Goal: Transaction & Acquisition: Purchase product/service

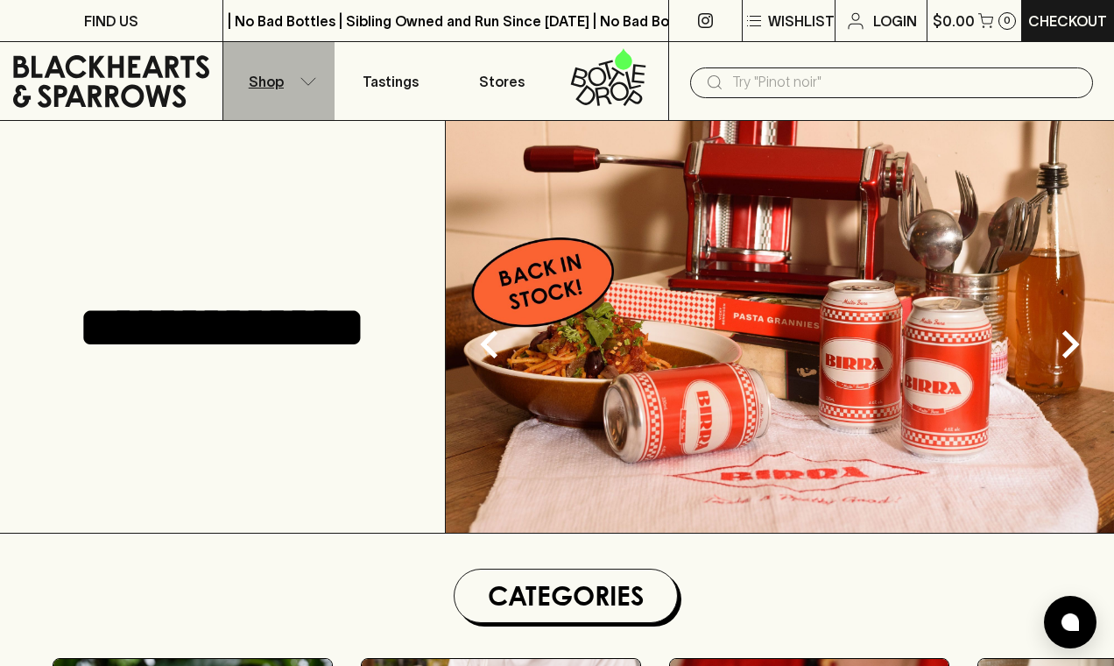
click at [306, 81] on icon "button" at bounding box center [308, 81] width 18 height 9
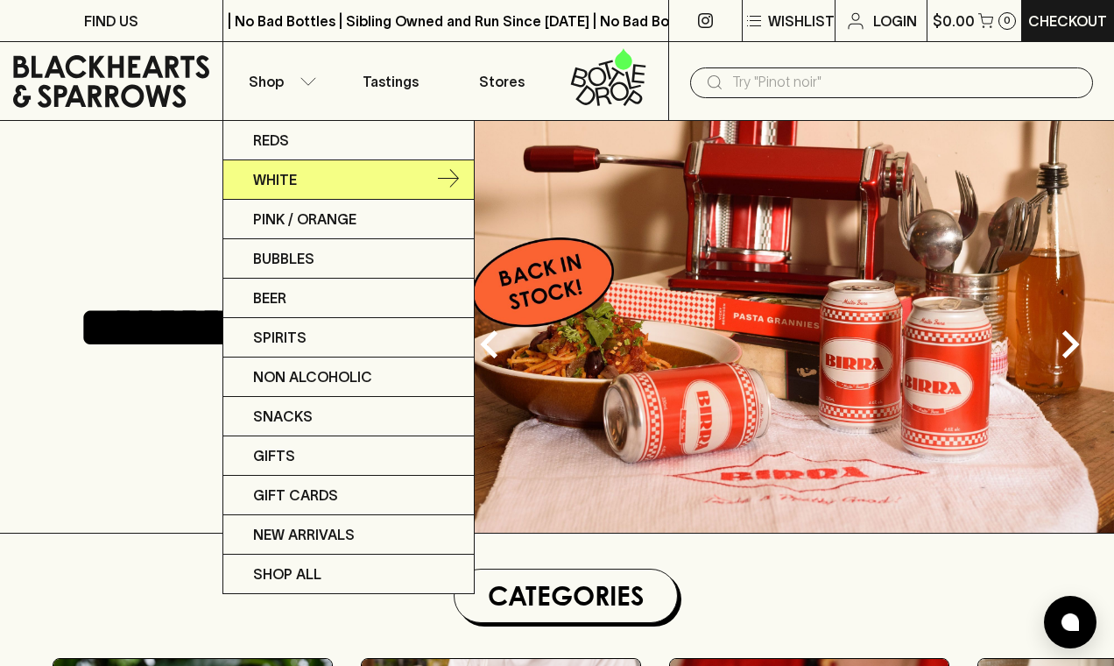
click at [306, 182] on link "White" at bounding box center [348, 179] width 250 height 39
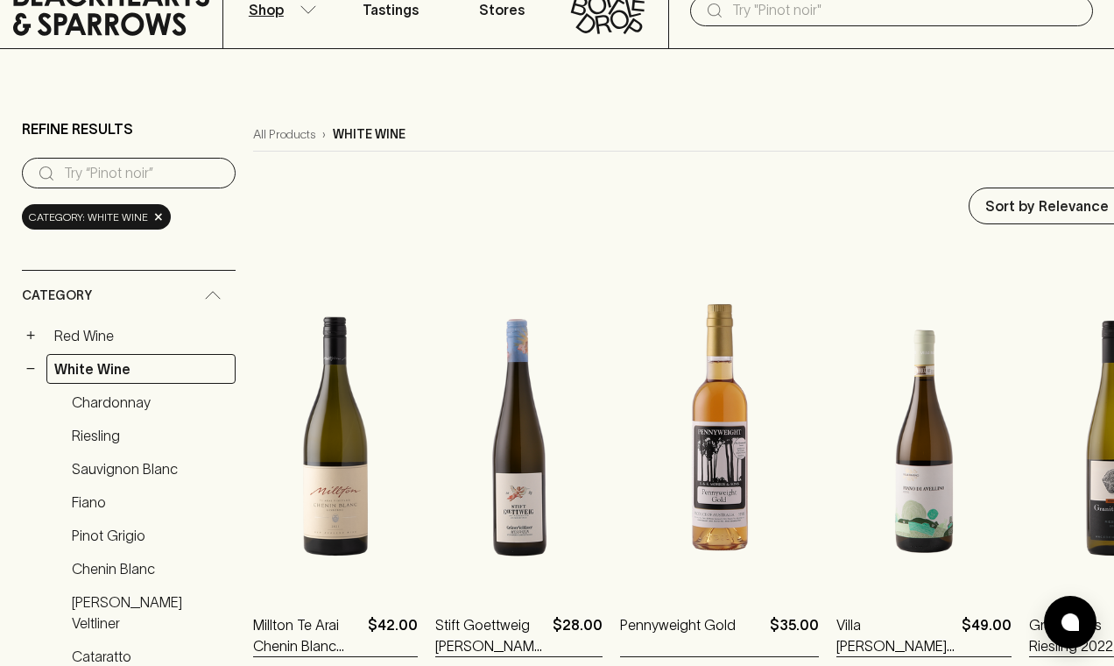
scroll to position [70, 0]
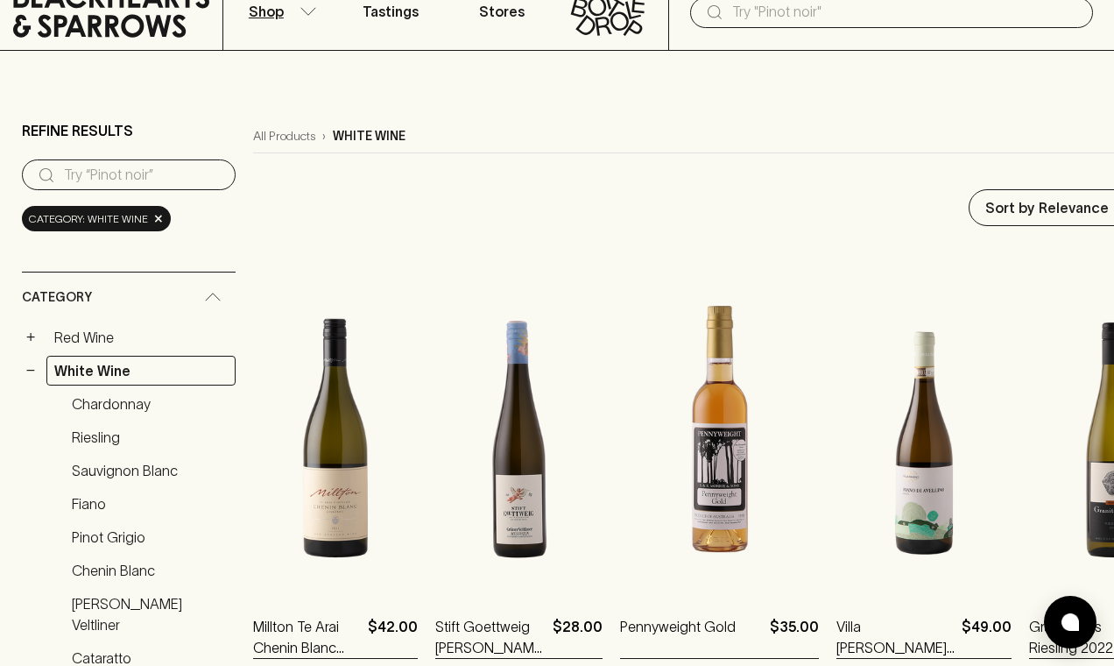
click at [123, 36] on icon at bounding box center [111, 11] width 196 height 53
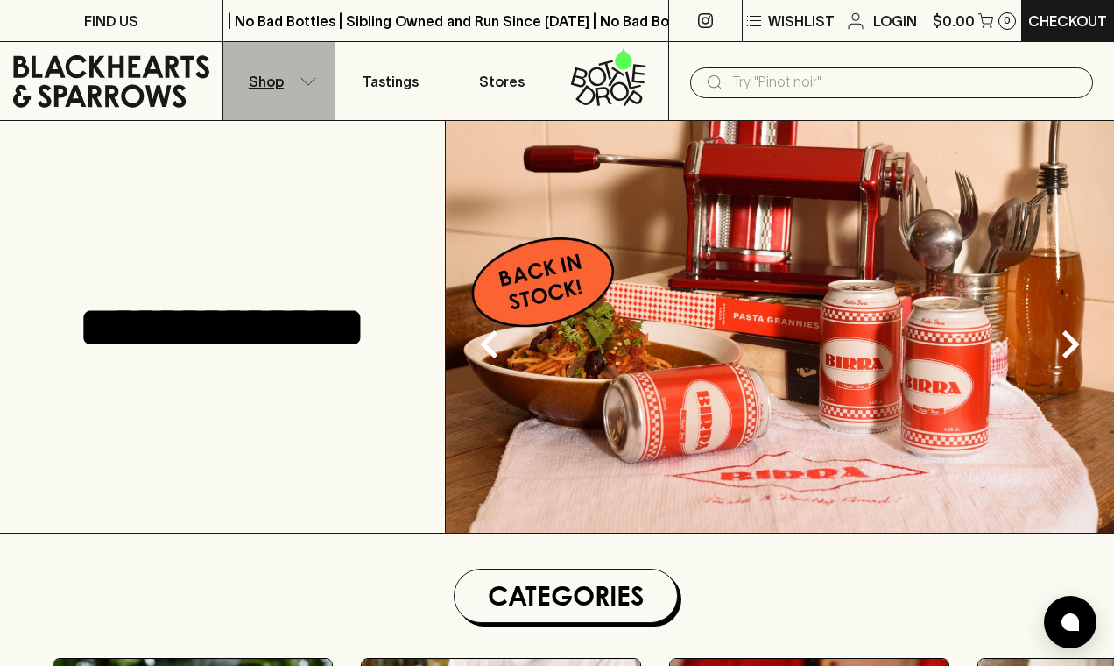
click at [292, 85] on button "Shop" at bounding box center [278, 81] width 111 height 78
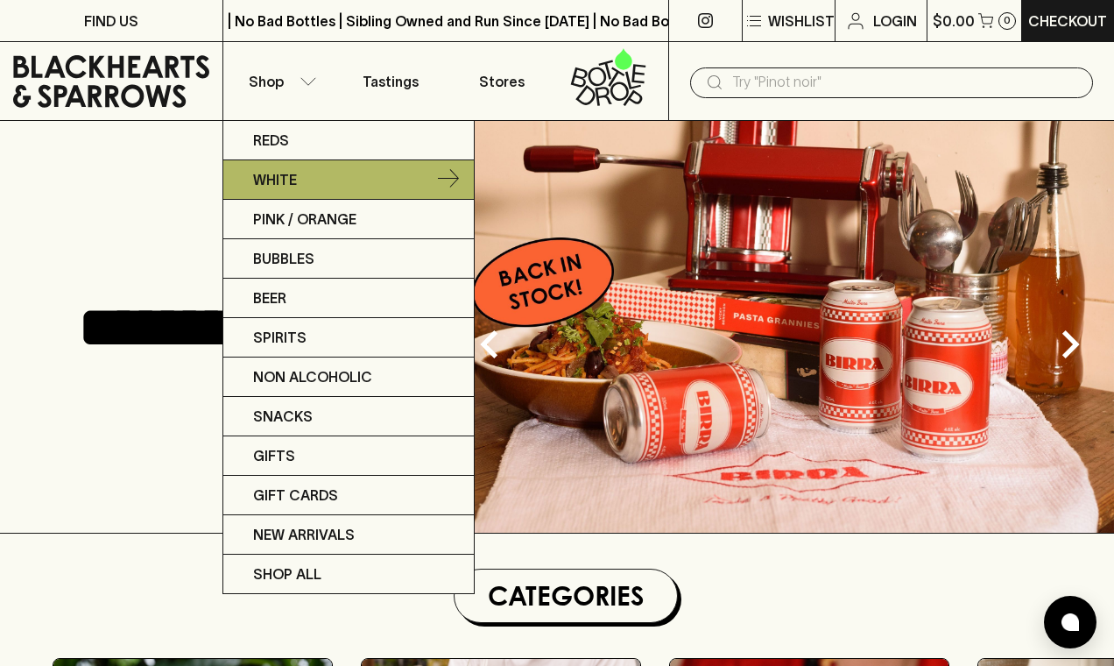
click at [285, 173] on p "White" at bounding box center [275, 179] width 44 height 21
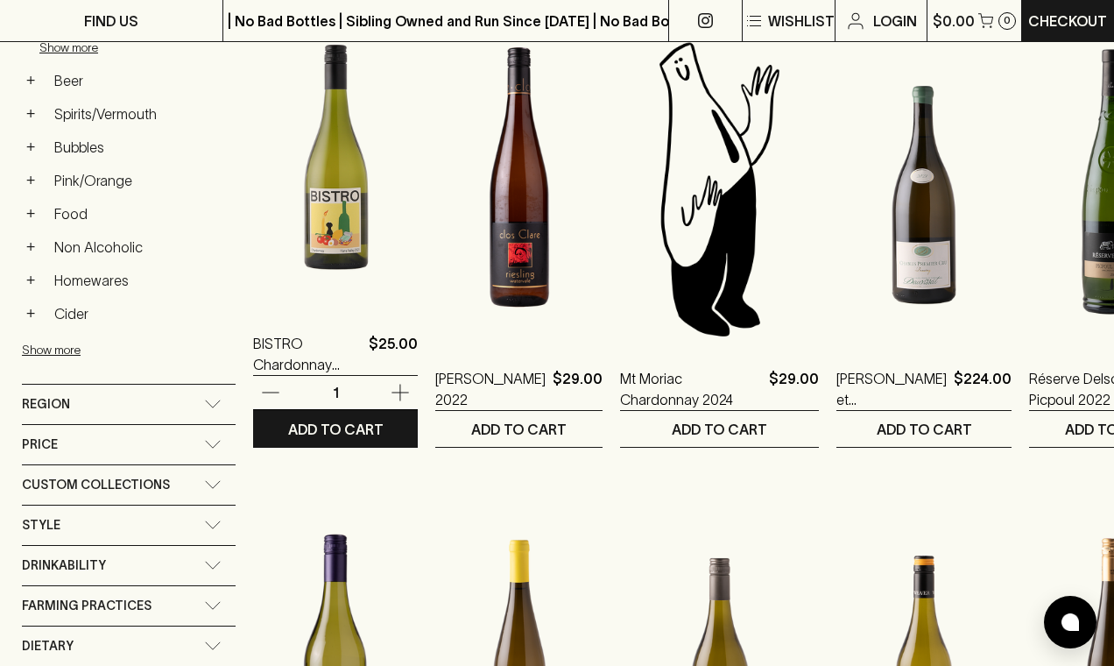
scroll to position [820, 0]
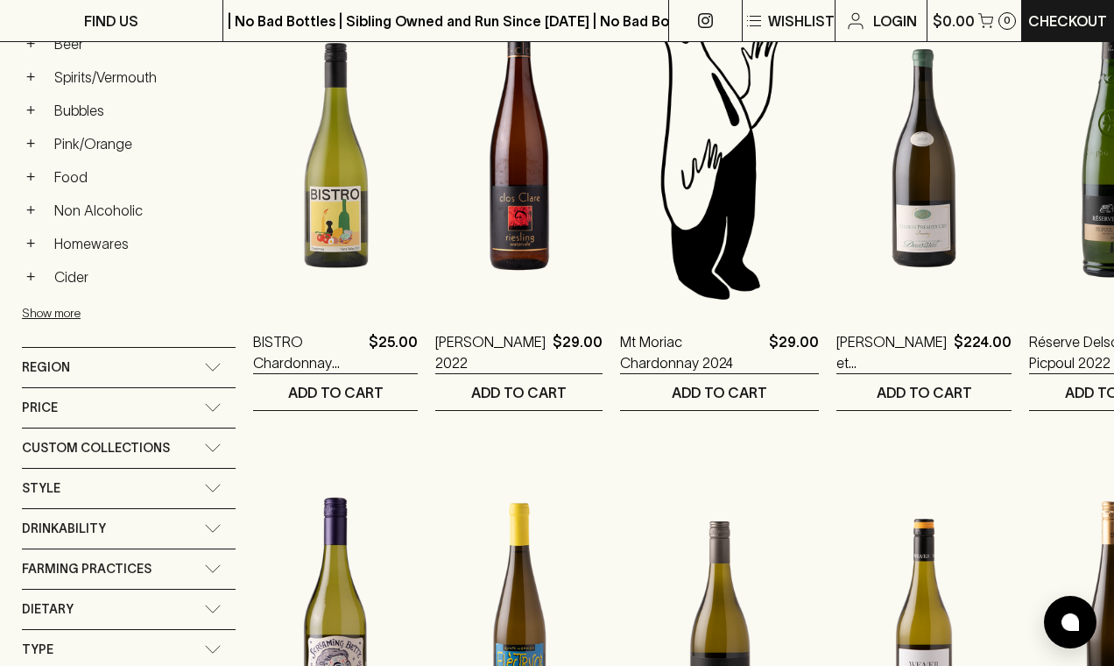
click at [220, 443] on icon at bounding box center [213, 447] width 18 height 9
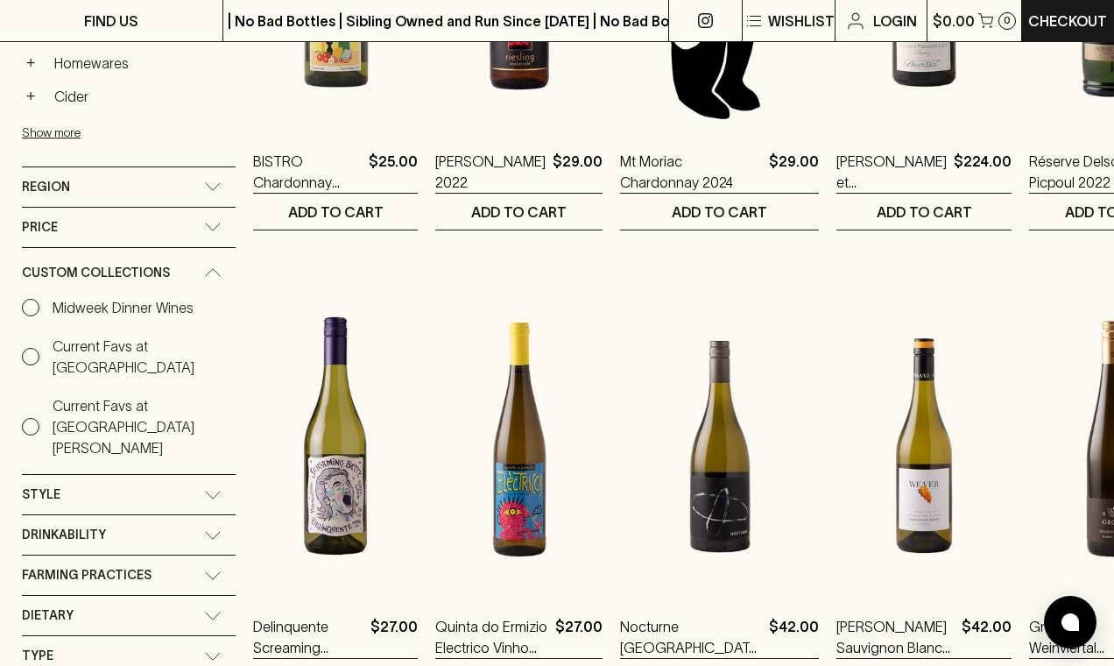
scroll to position [1093, 0]
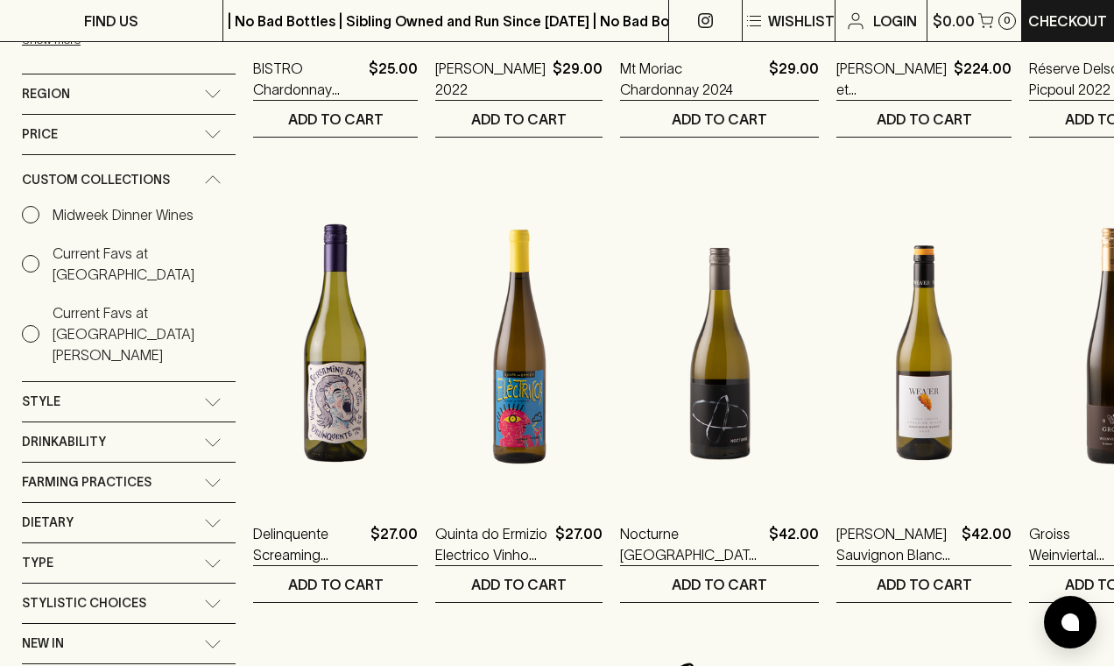
click at [214, 398] on icon at bounding box center [213, 402] width 18 height 9
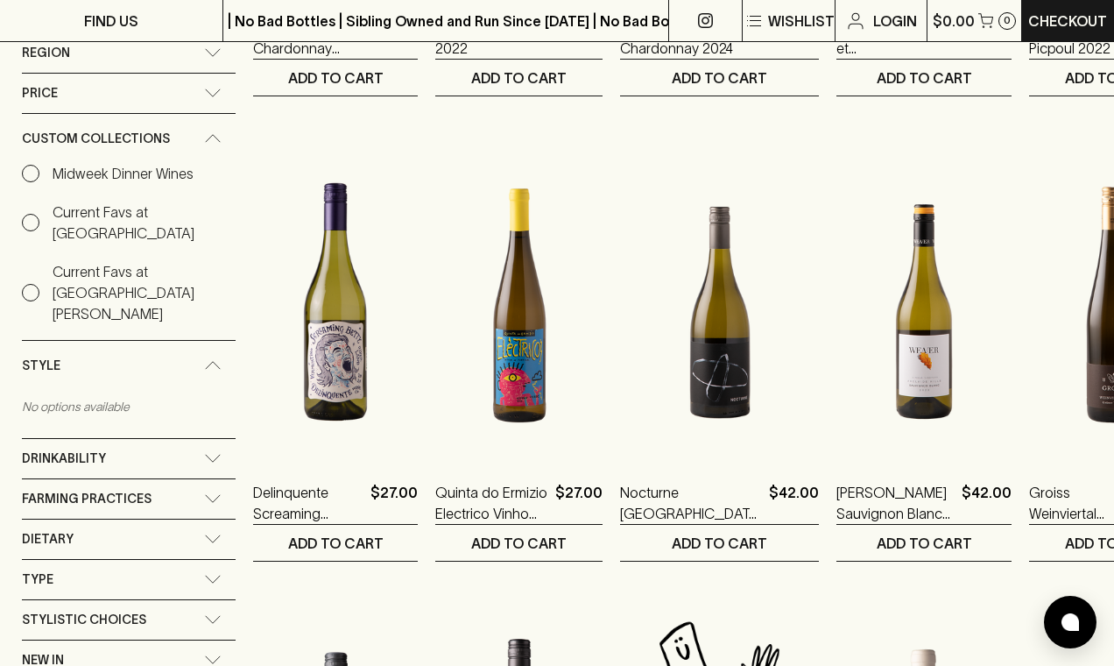
scroll to position [1140, 0]
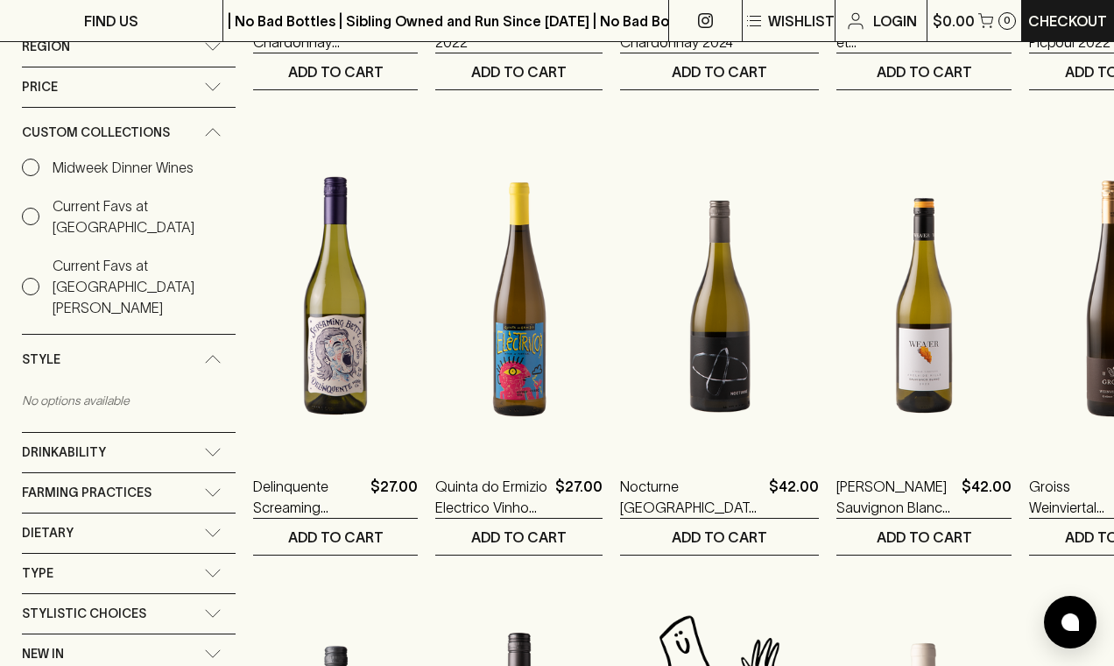
click at [119, 602] on span "Stylistic Choices" at bounding box center [84, 613] width 124 height 22
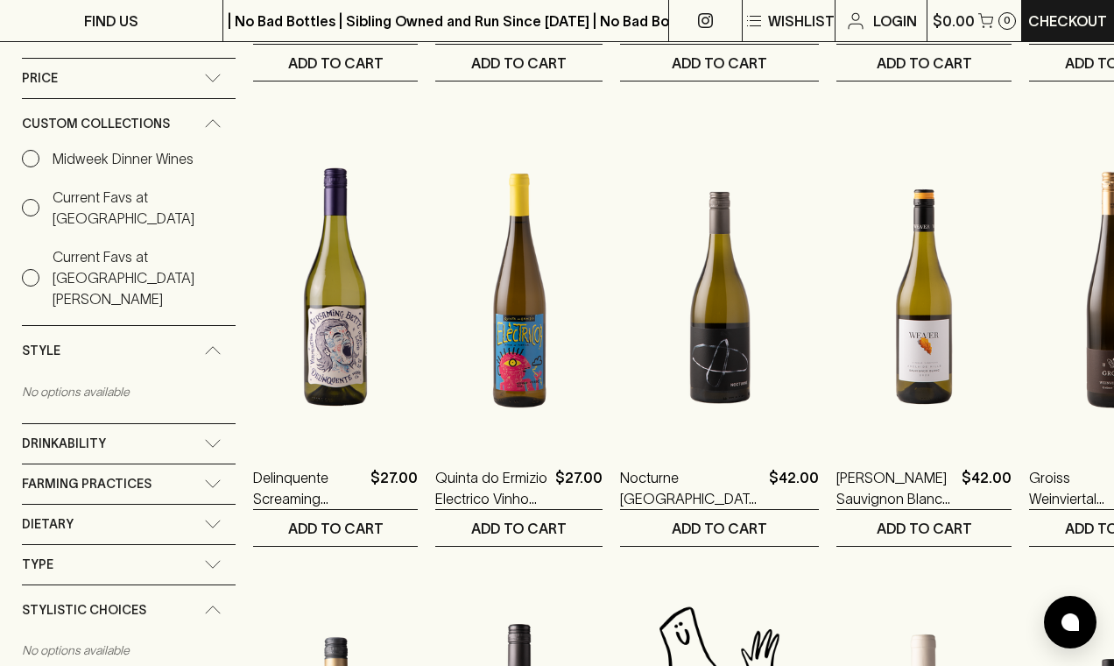
scroll to position [1087, 0]
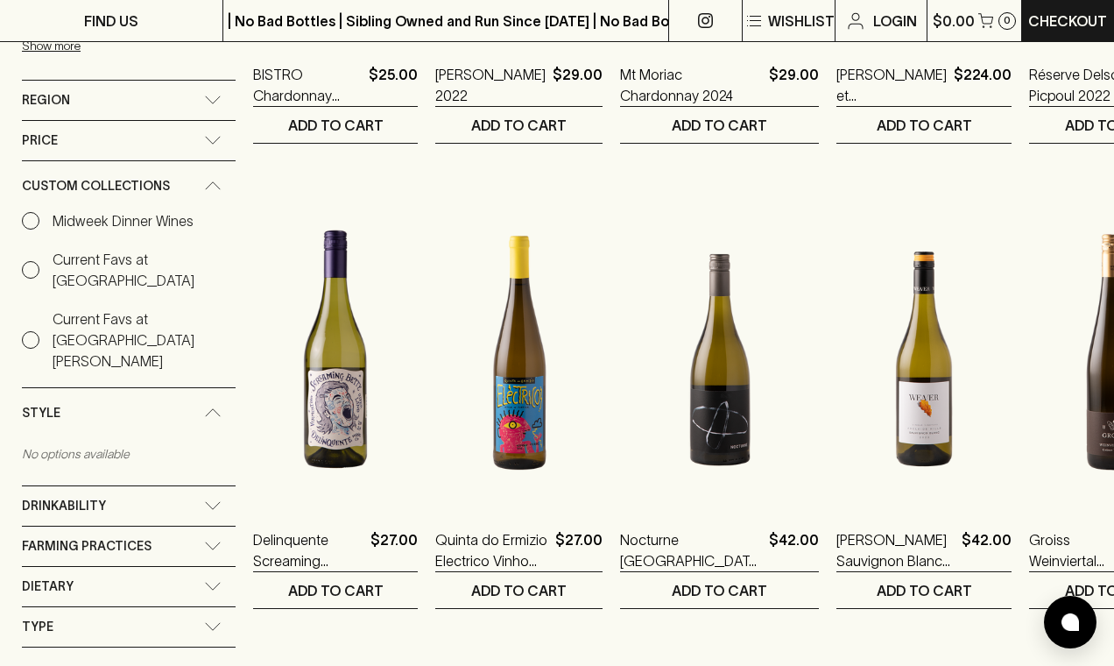
click at [218, 665] on icon at bounding box center [213, 671] width 18 height 9
click at [210, 388] on div "Style" at bounding box center [129, 413] width 214 height 50
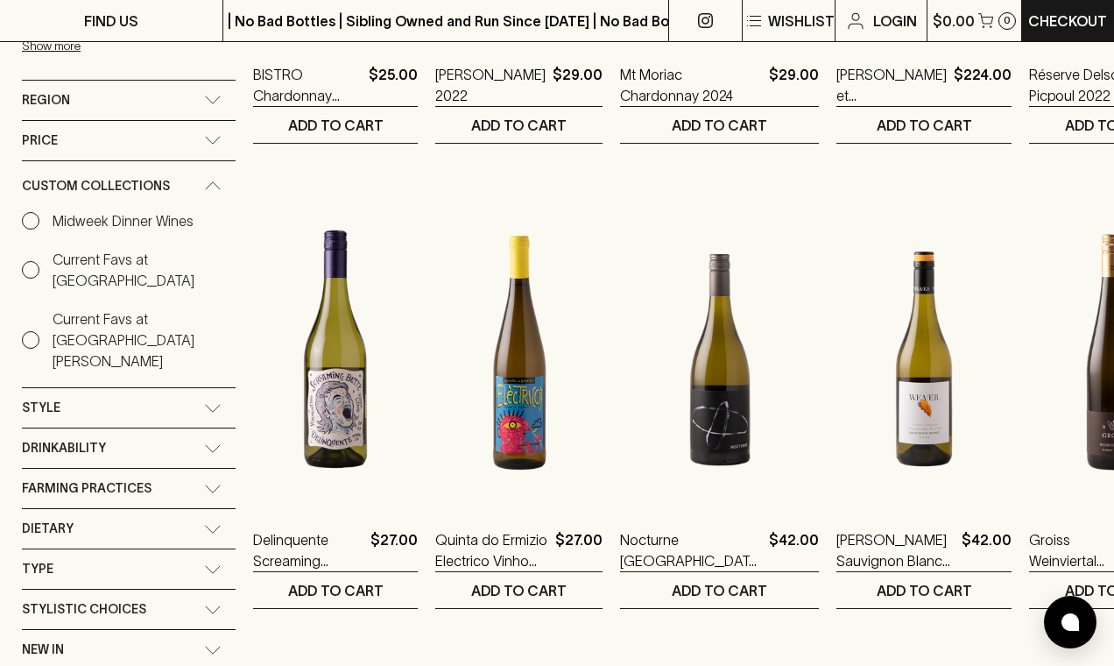
click at [211, 182] on icon at bounding box center [213, 185] width 15 height 7
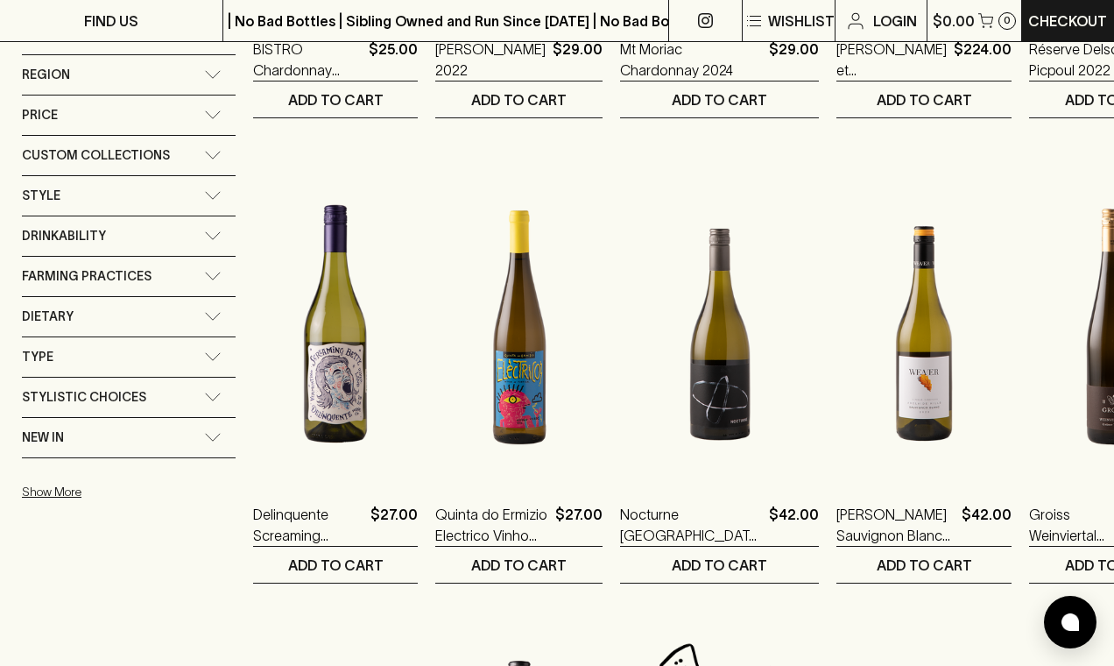
scroll to position [1129, 0]
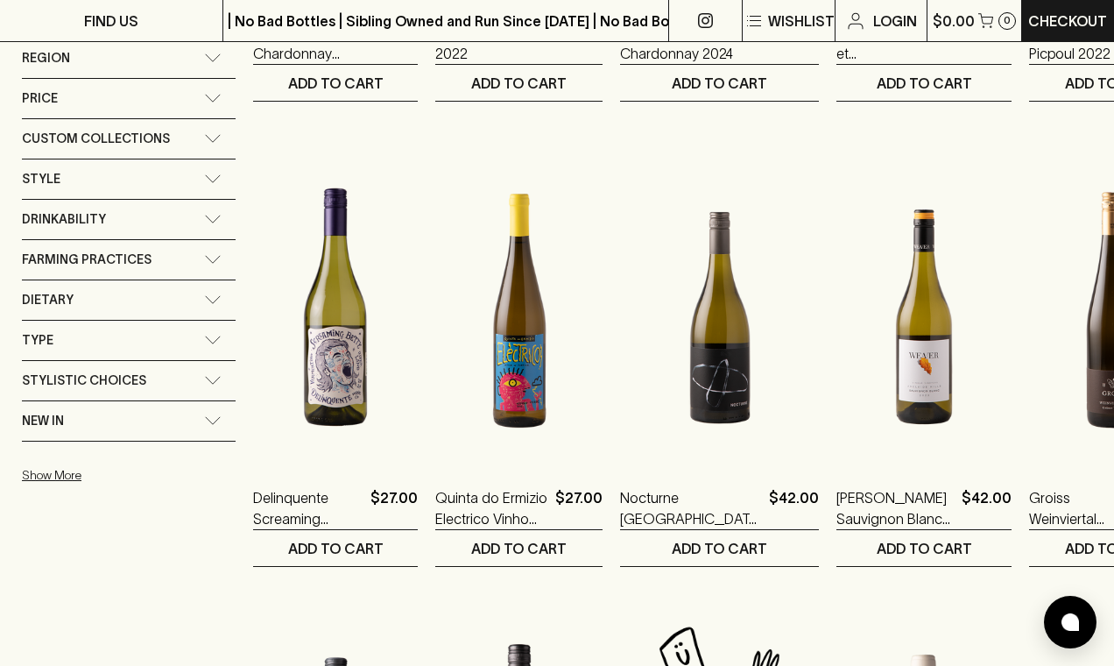
click at [213, 416] on icon at bounding box center [213, 420] width 18 height 9
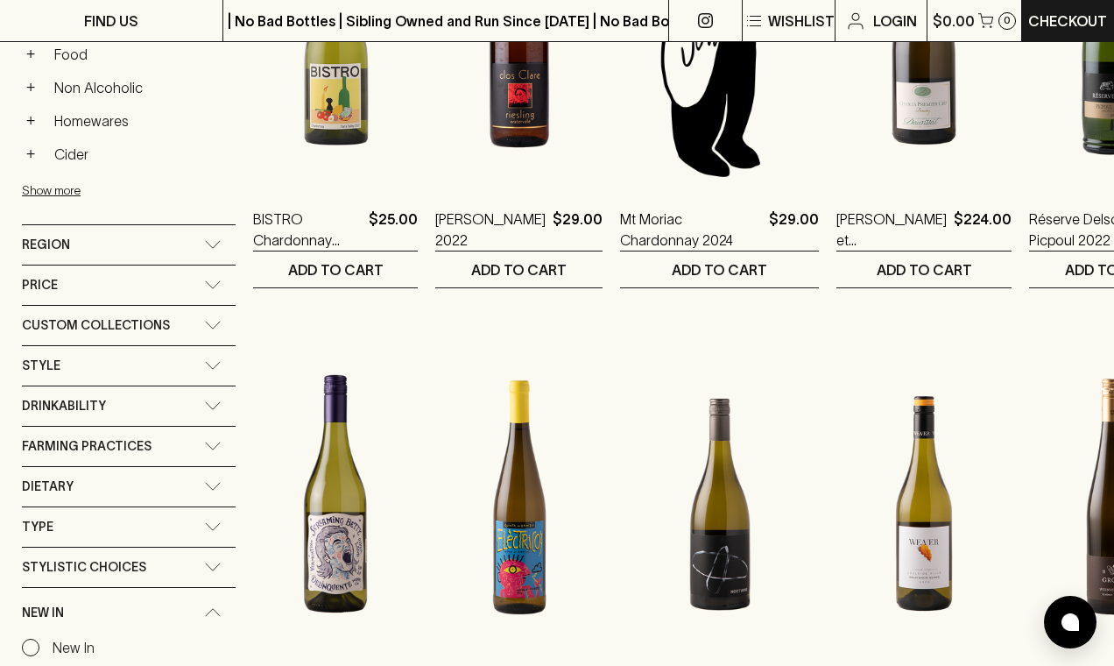
scroll to position [938, 0]
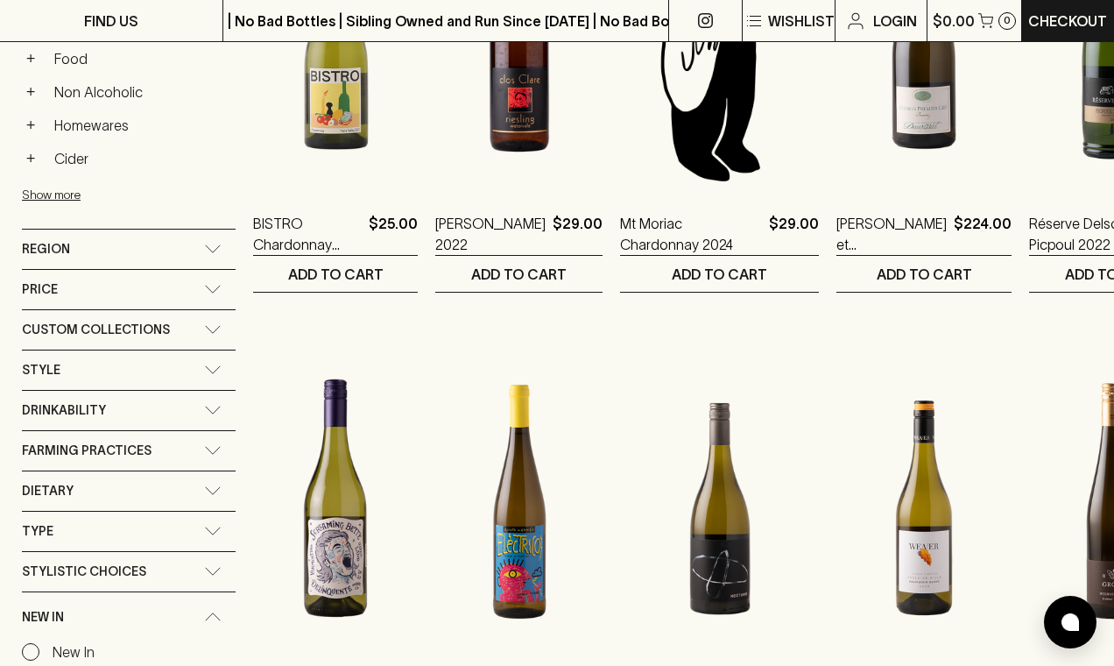
click at [216, 325] on icon at bounding box center [213, 329] width 18 height 9
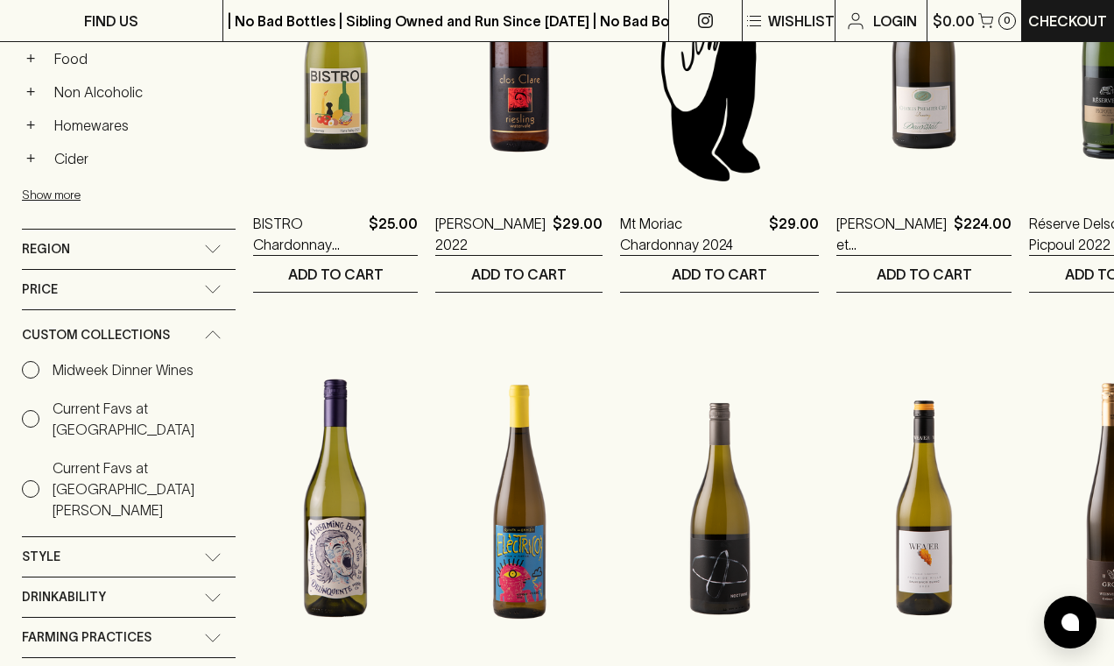
click at [215, 270] on div "Price" at bounding box center [129, 289] width 214 height 39
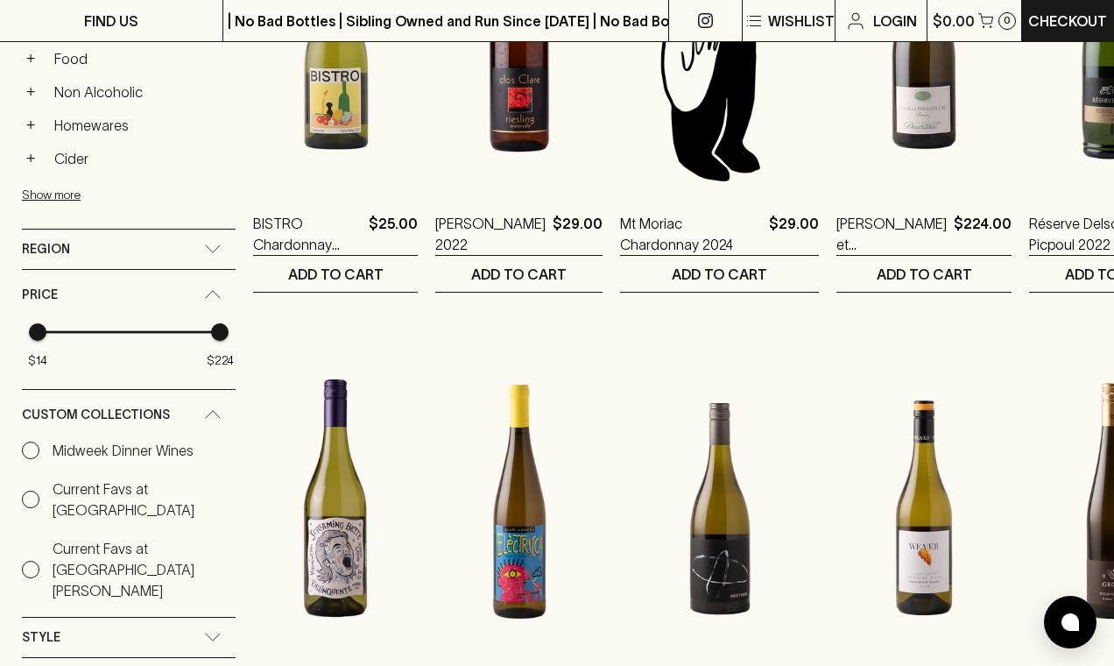
click at [215, 244] on icon at bounding box center [213, 248] width 18 height 9
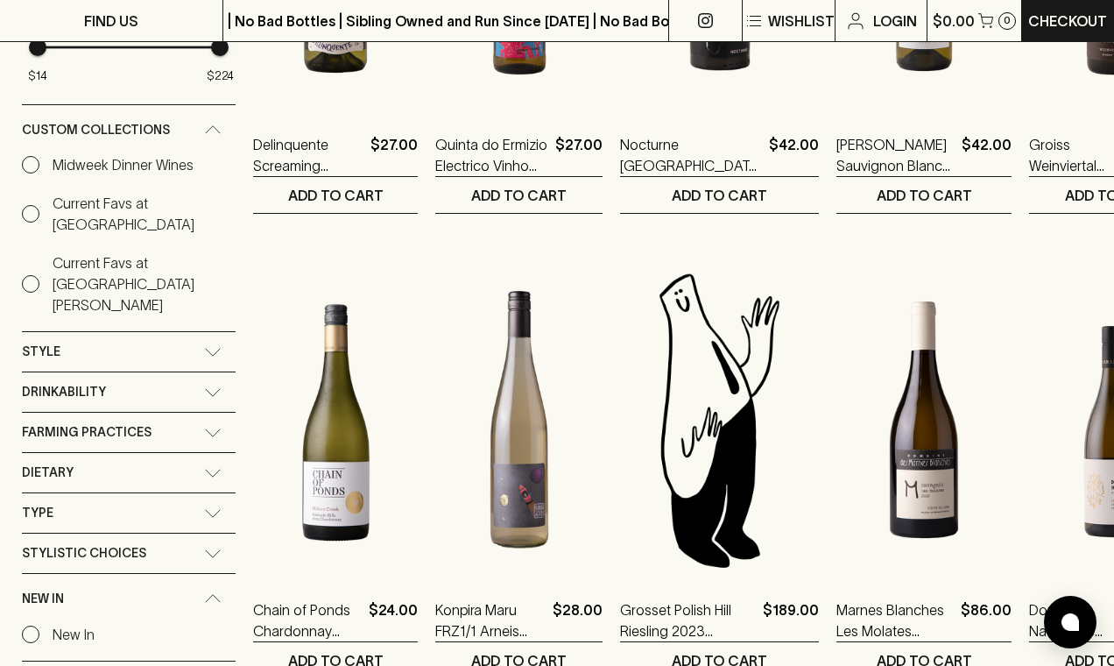
scroll to position [1490, 0]
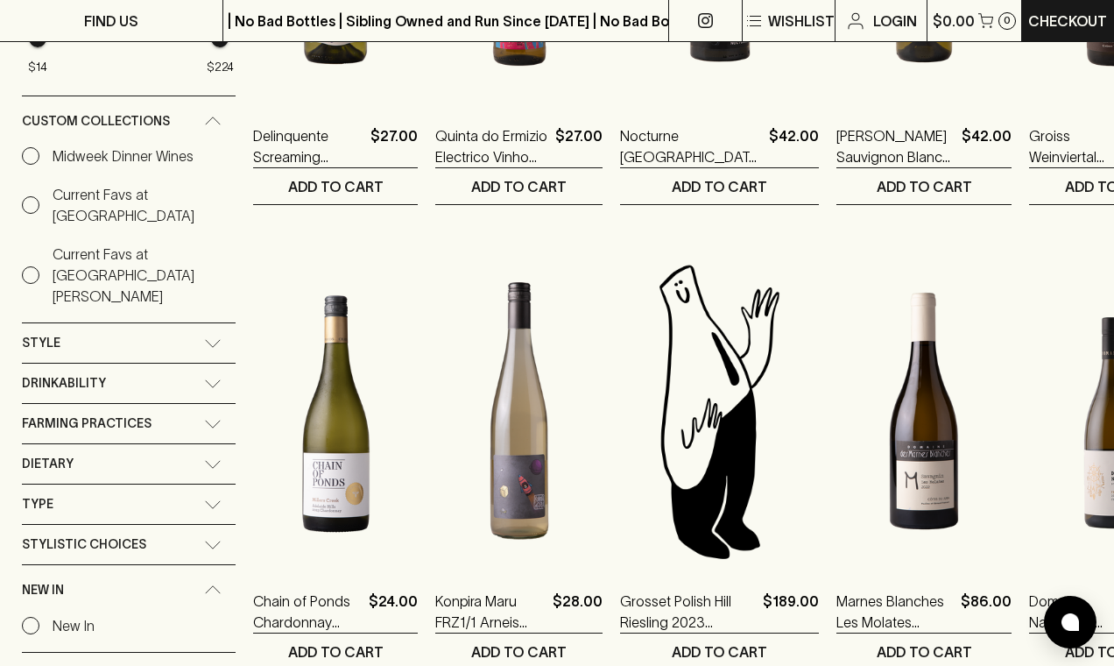
click at [211, 379] on icon at bounding box center [213, 383] width 18 height 9
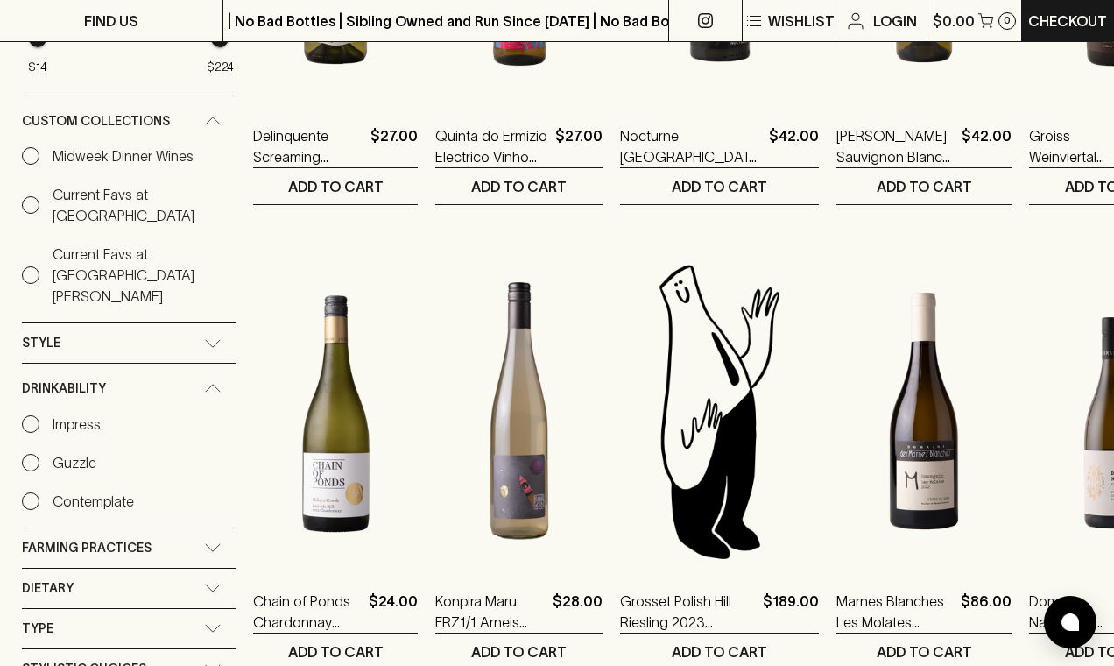
click at [222, 543] on icon at bounding box center [213, 547] width 18 height 9
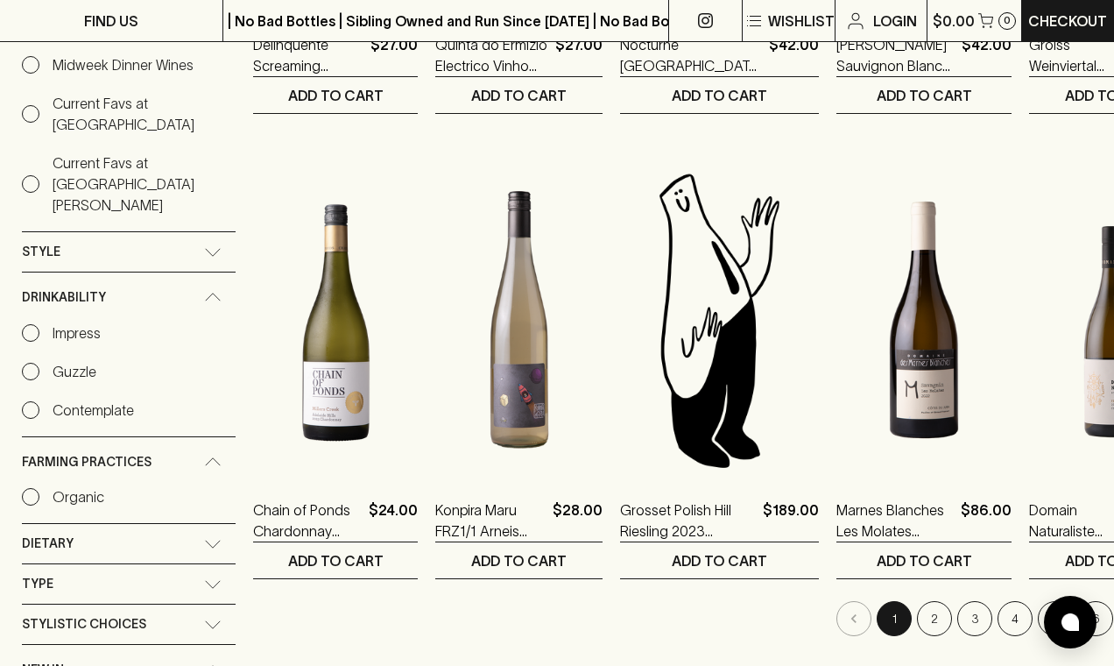
scroll to position [1705, 0]
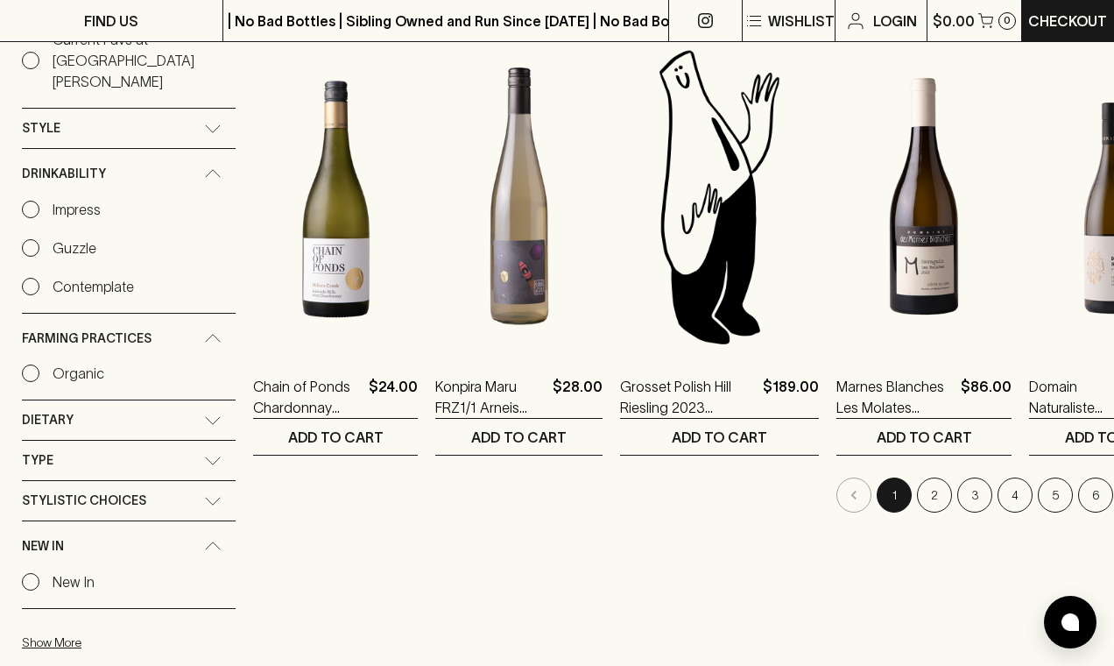
click at [211, 416] on icon at bounding box center [213, 419] width 15 height 7
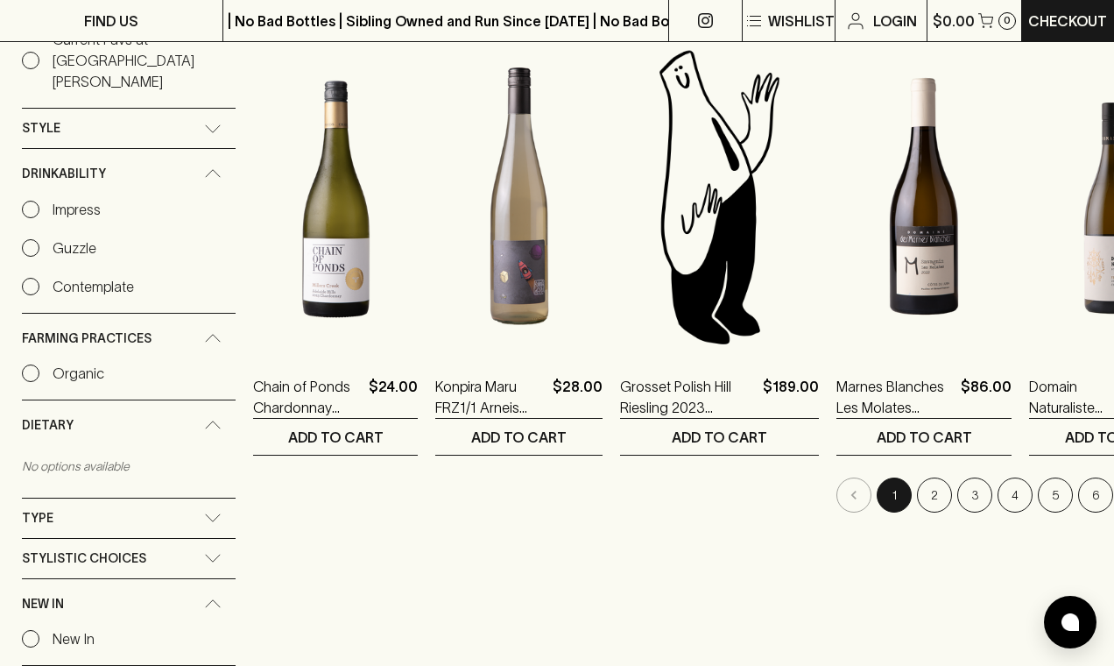
click at [211, 513] on icon at bounding box center [213, 517] width 18 height 9
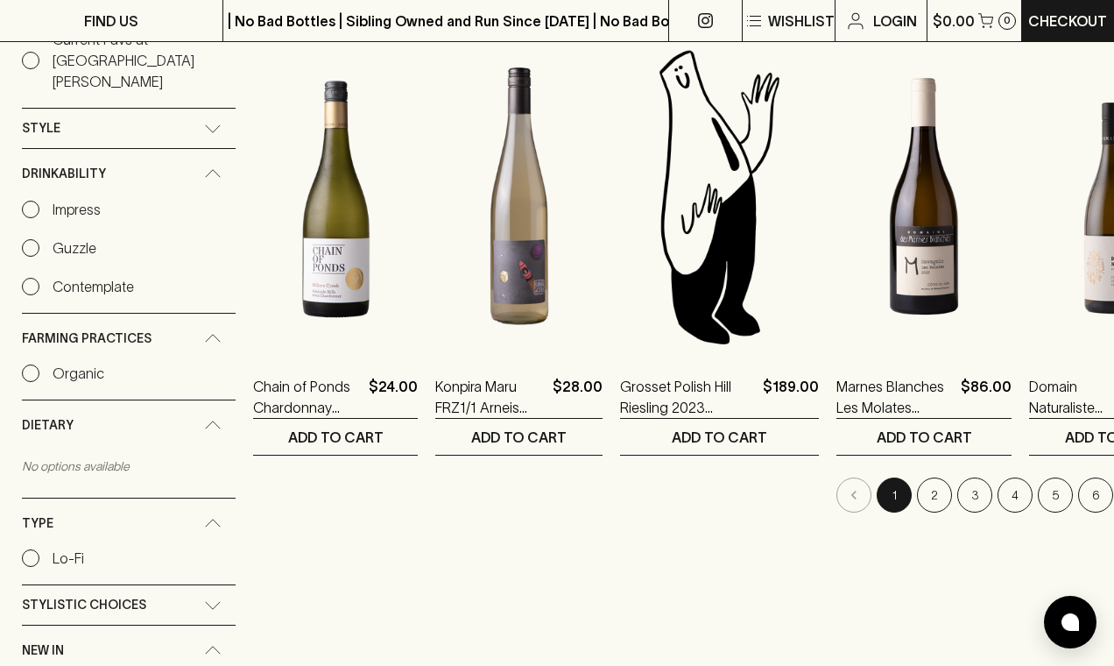
click at [211, 601] on icon at bounding box center [213, 605] width 18 height 9
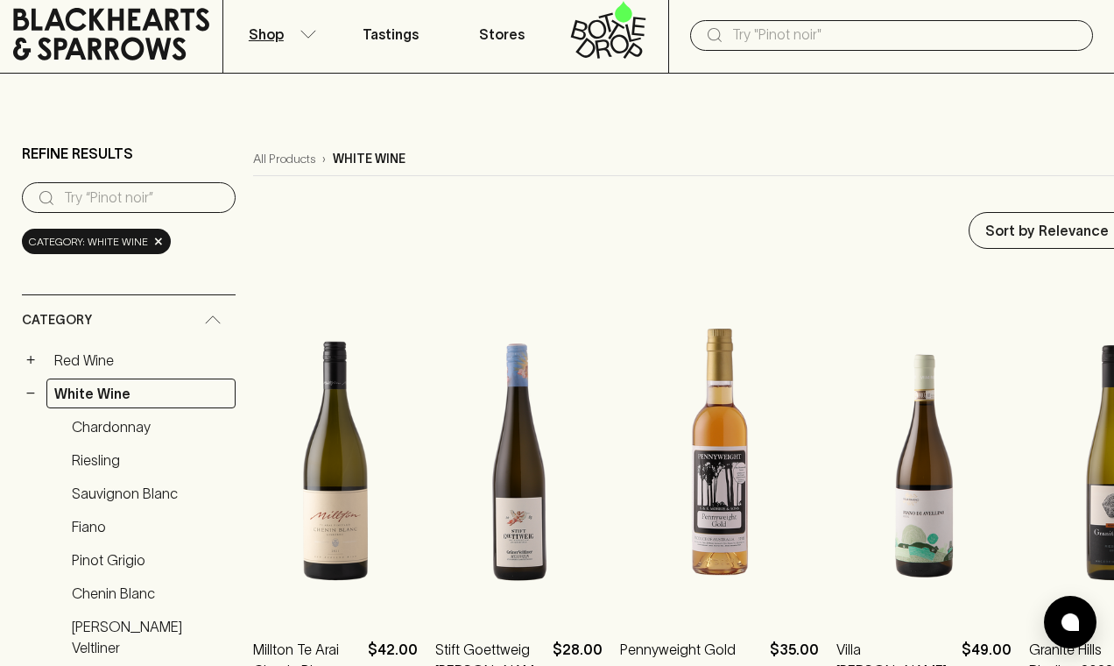
scroll to position [46, 0]
